Goal: Transaction & Acquisition: Purchase product/service

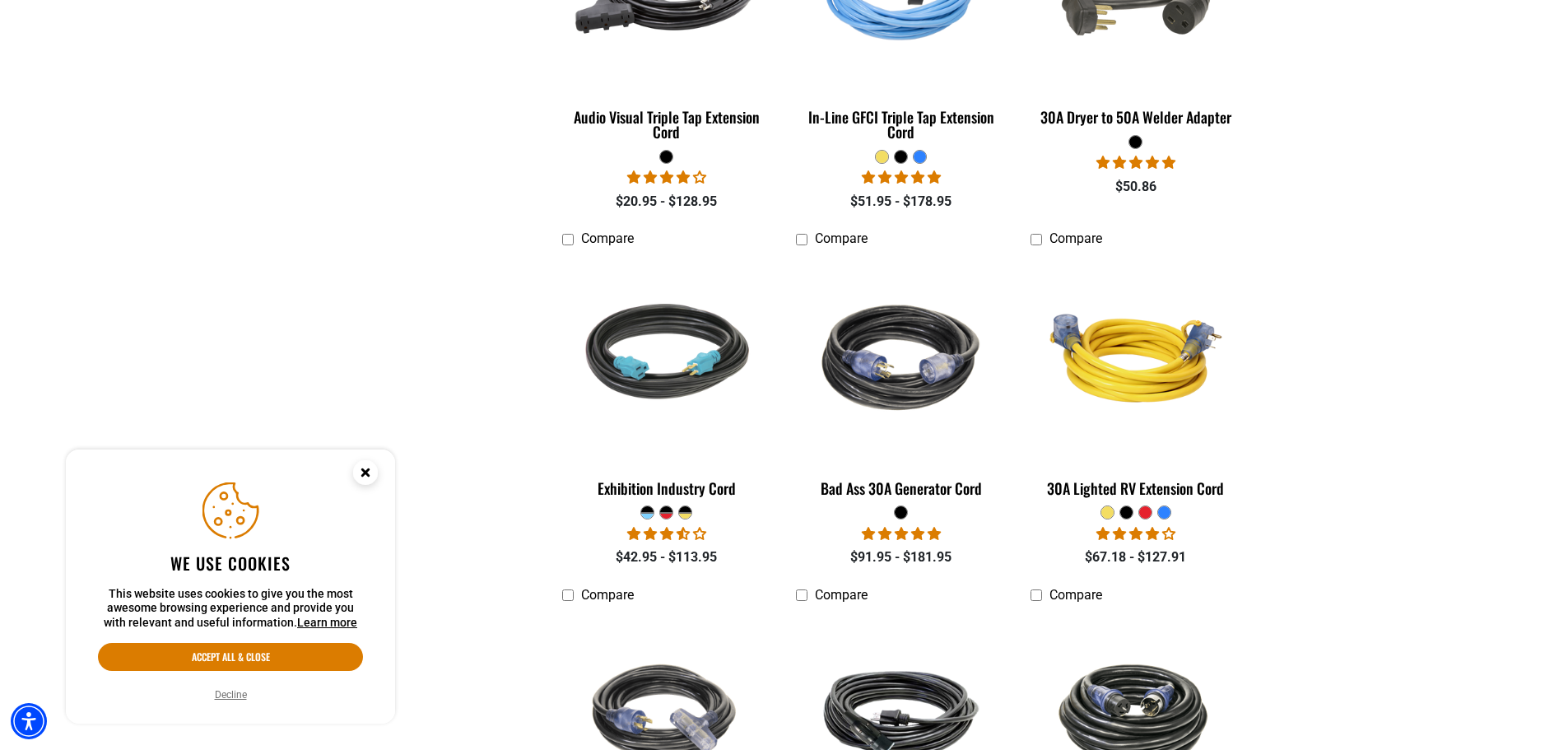
scroll to position [1812, 0]
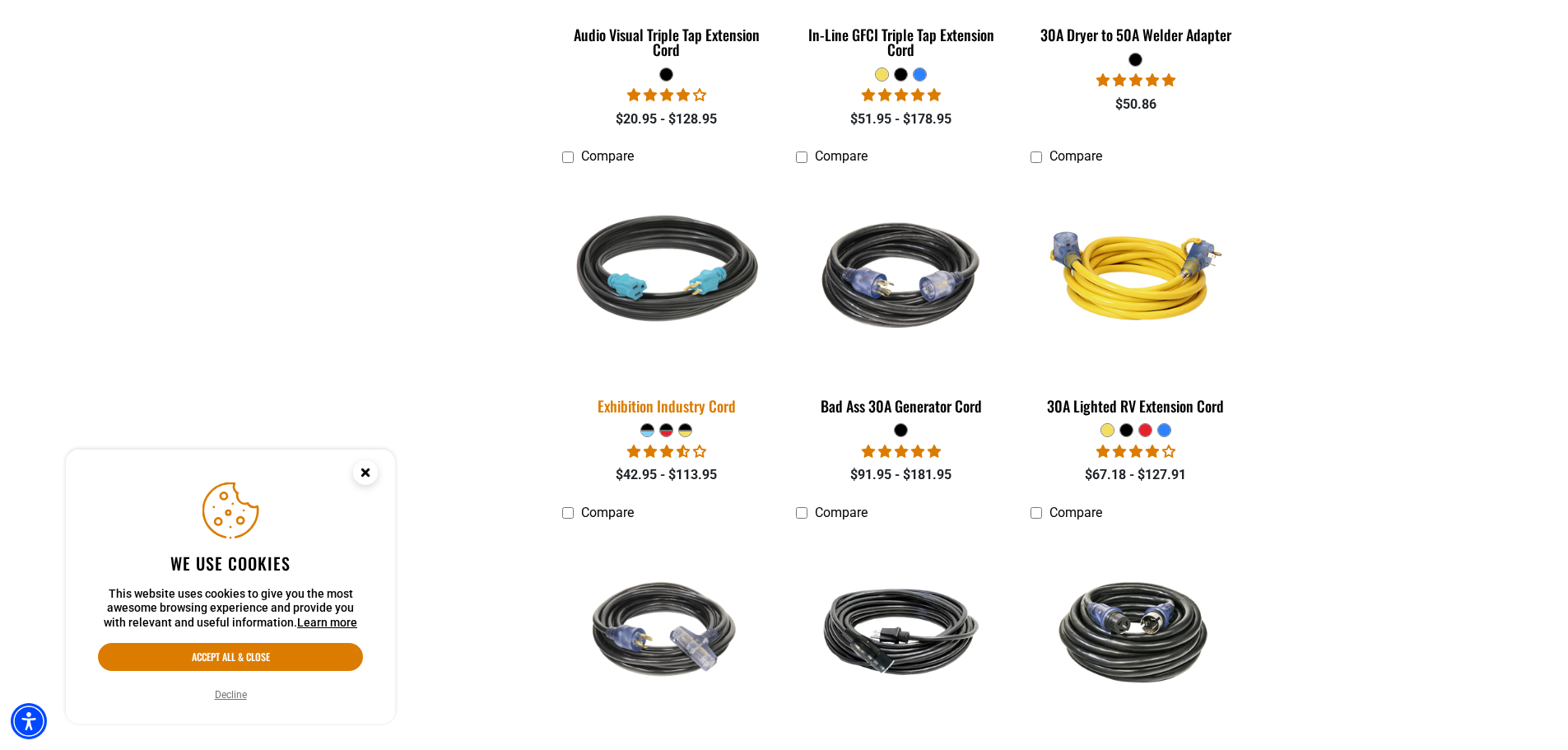
click at [675, 399] on div "Exhibition Industry Cord" at bounding box center [667, 405] width 210 height 15
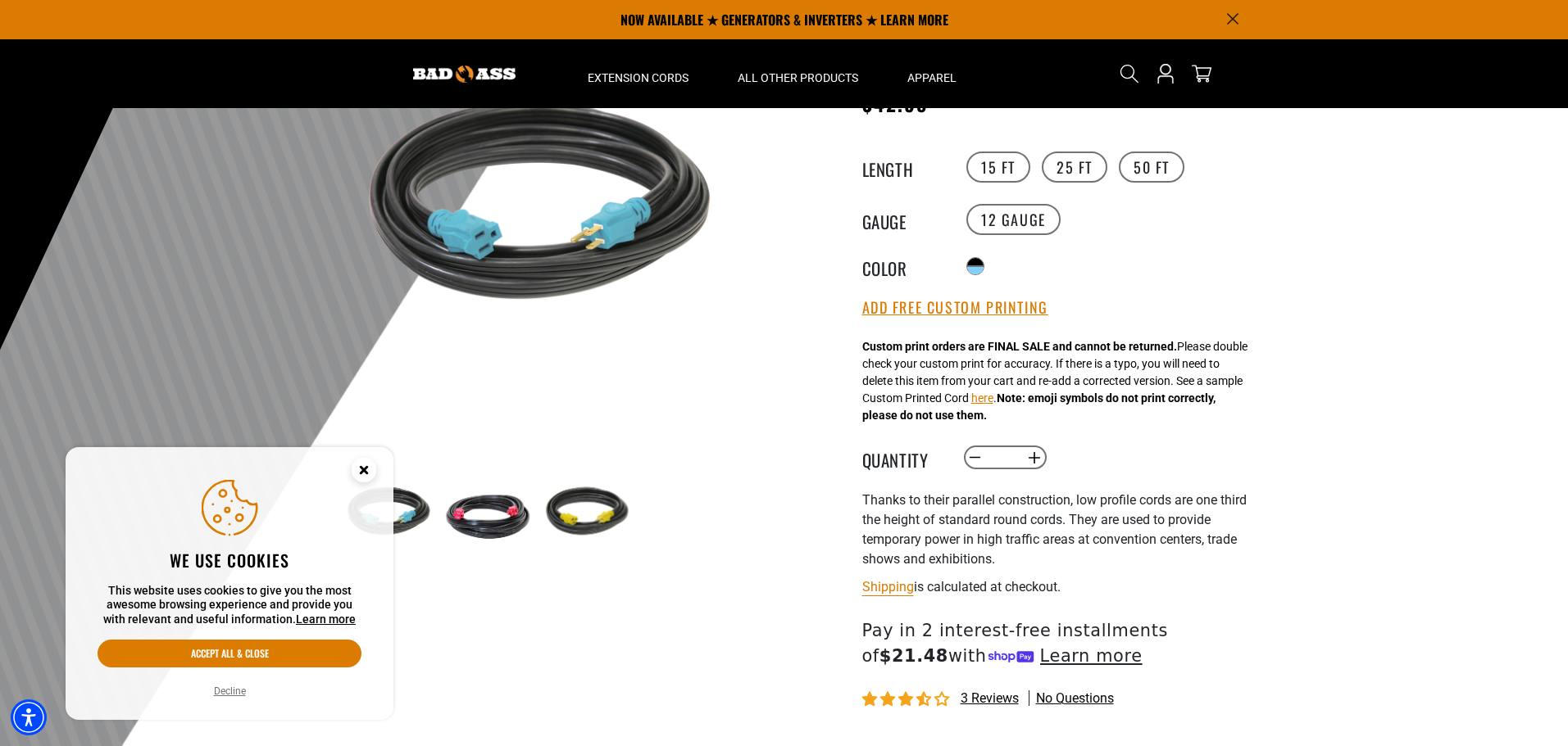
scroll to position [82, 0]
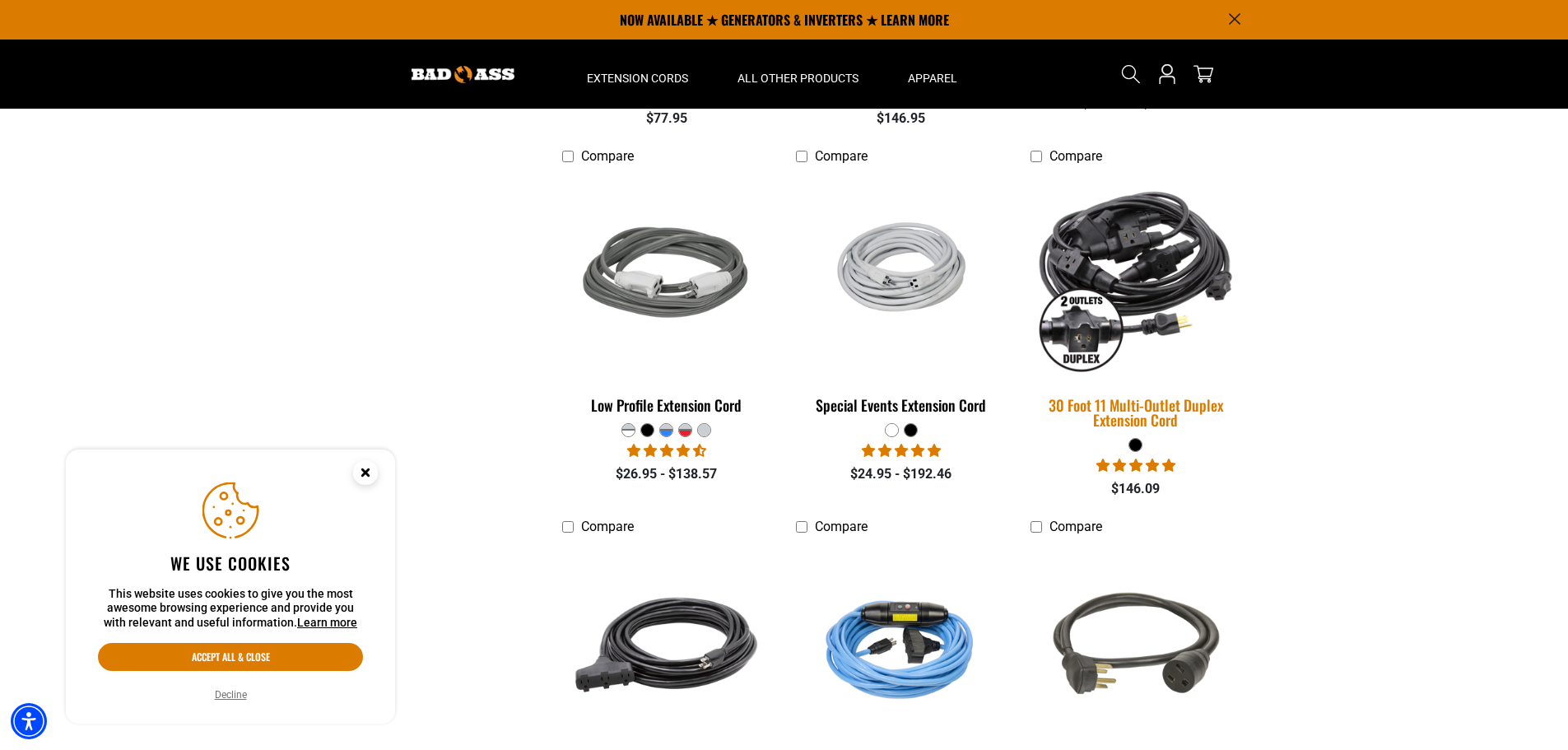
scroll to position [988, 0]
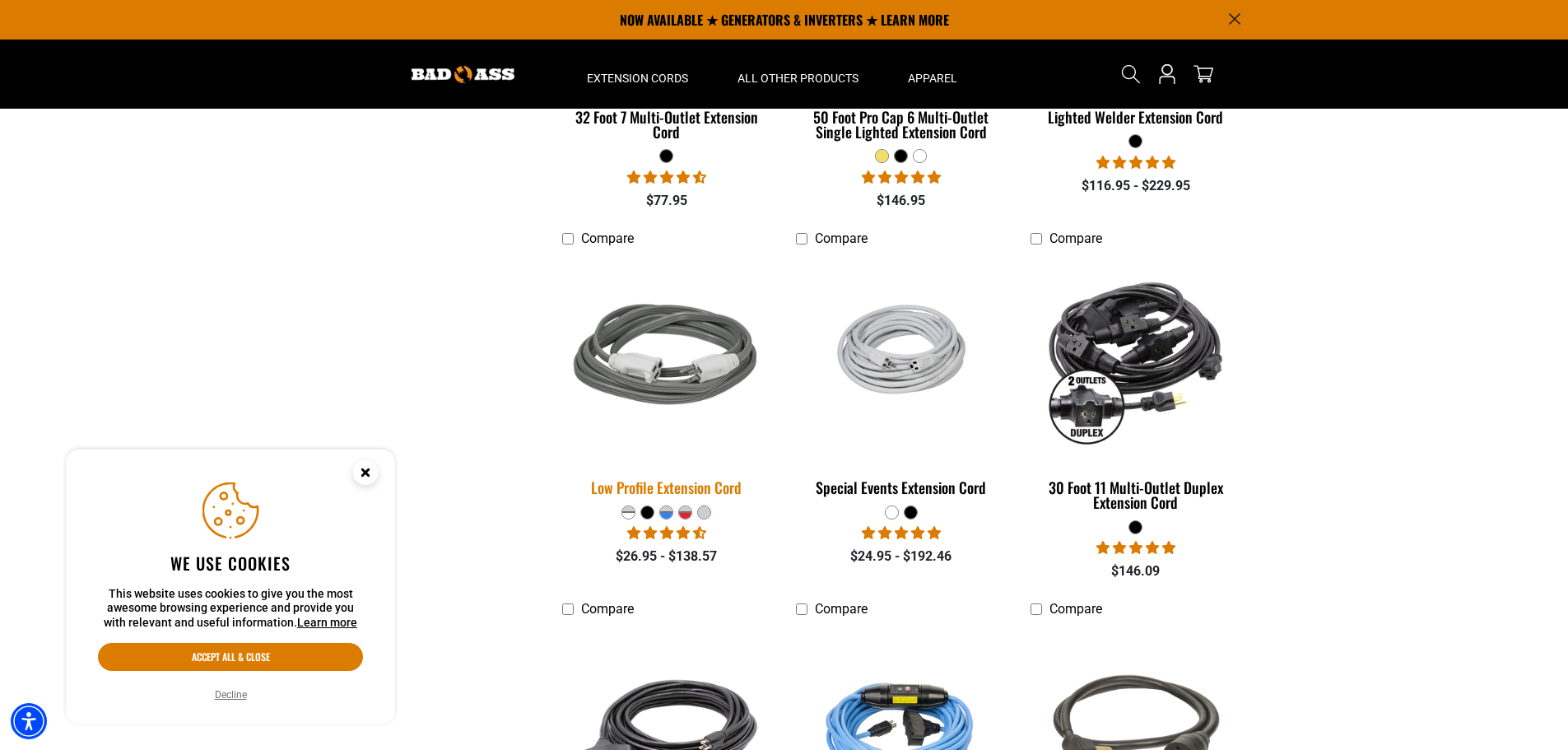
click at [706, 360] on img at bounding box center [667, 358] width 231 height 211
